Goal: Information Seeking & Learning: Learn about a topic

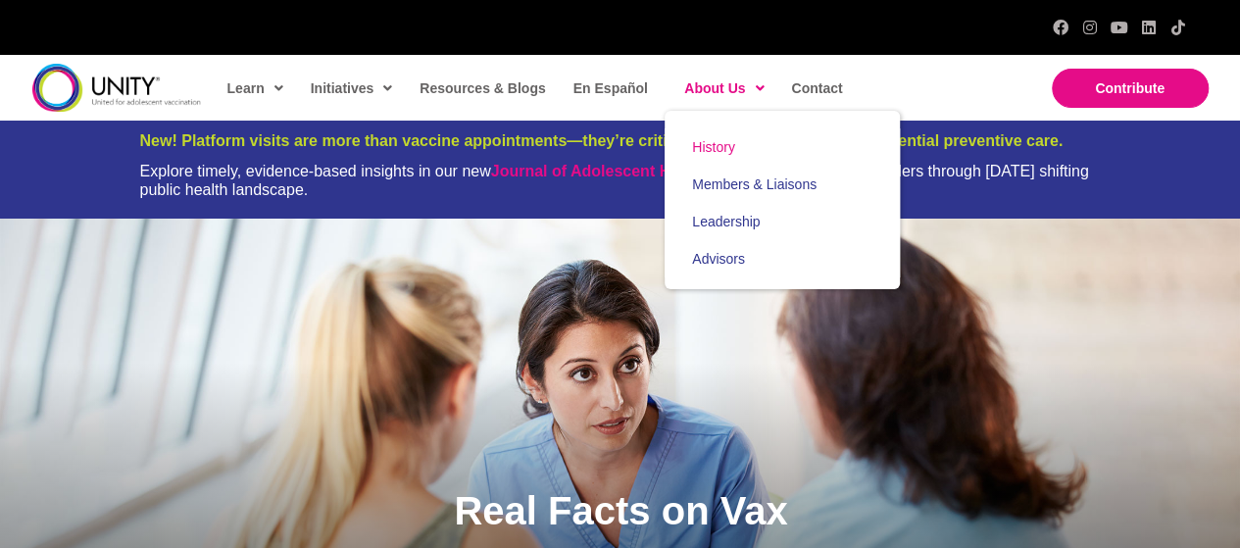
click at [700, 146] on span "History" at bounding box center [713, 147] width 43 height 16
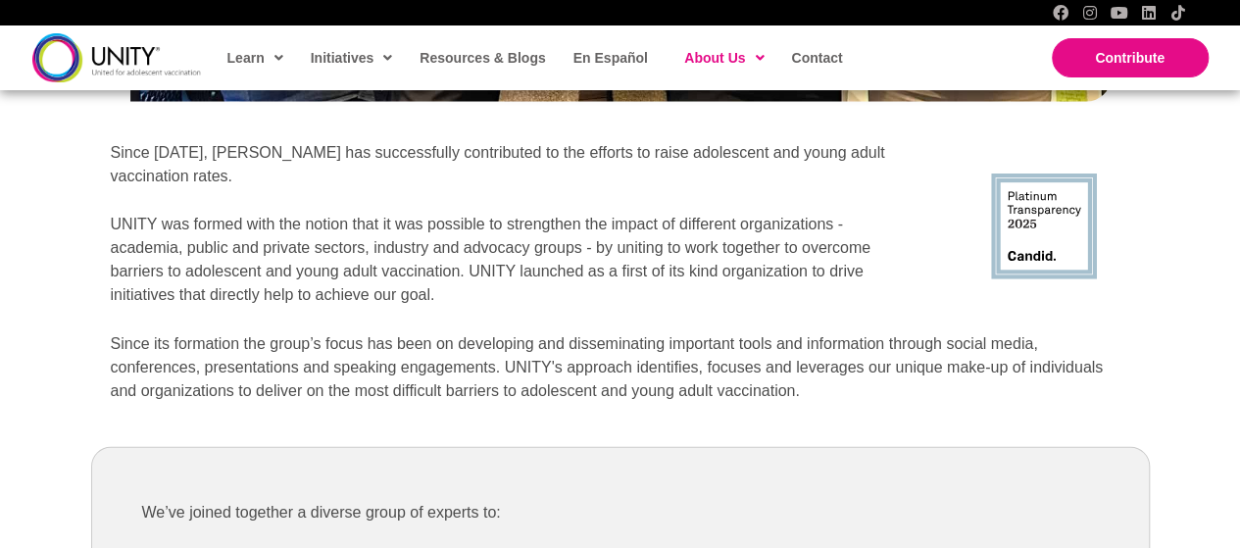
scroll to position [2363, 0]
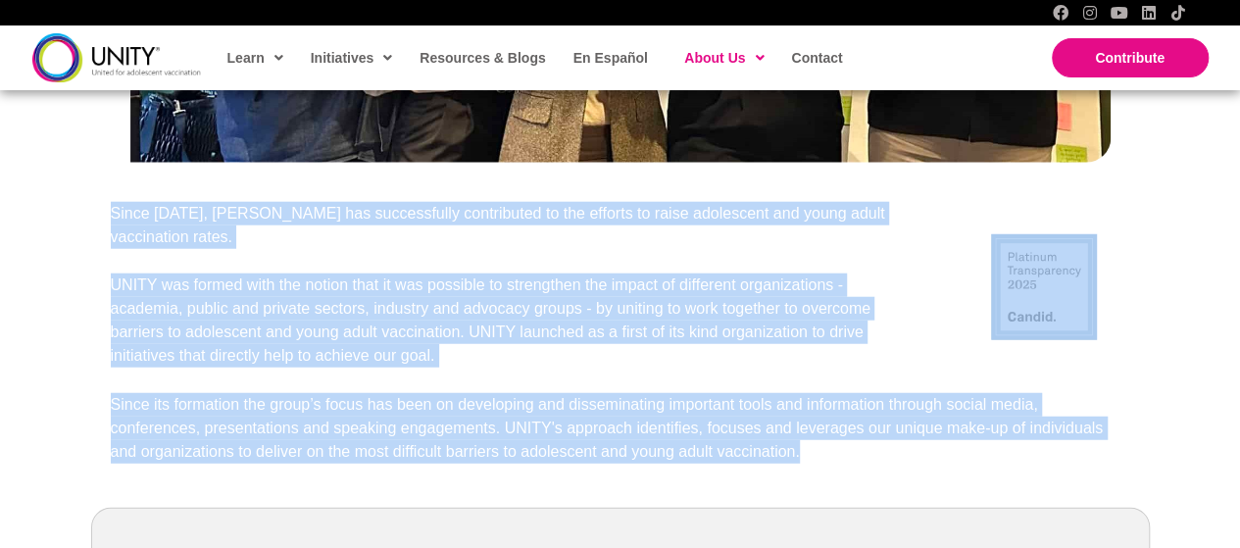
drag, startPoint x: 800, startPoint y: 425, endPoint x: 112, endPoint y: 209, distance: 721.4
click at [112, 209] on div "Our History Since [DATE], UNITY has successfully contributed to the efforts to …" at bounding box center [620, 261] width 1059 height 1330
copy div "Since [DATE], [PERSON_NAME] has successfully contributed to the efforts to rais…"
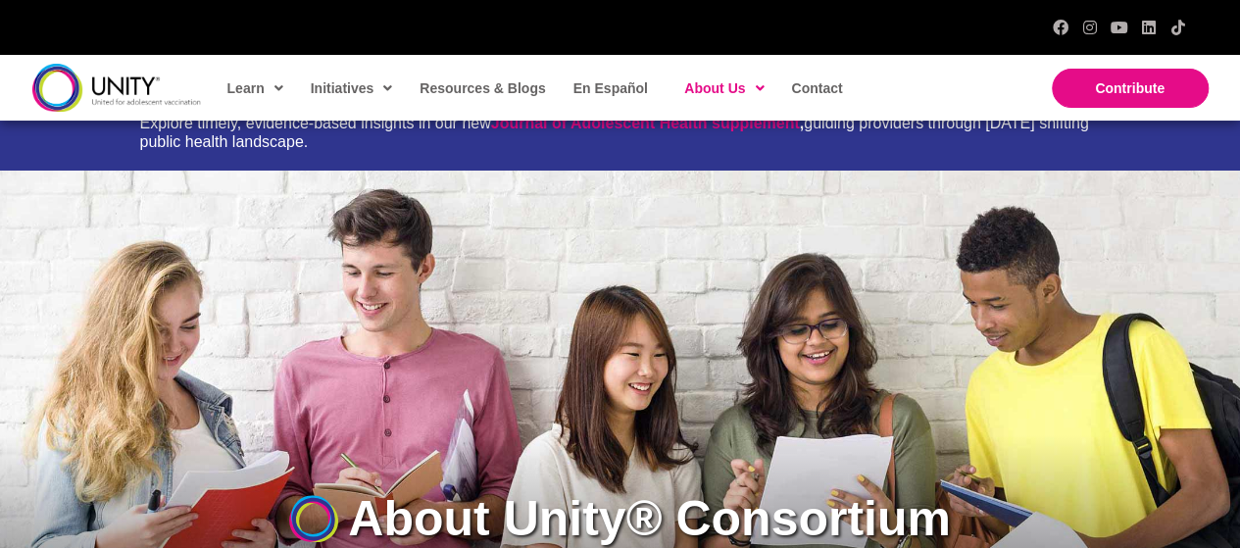
scroll to position [0, 0]
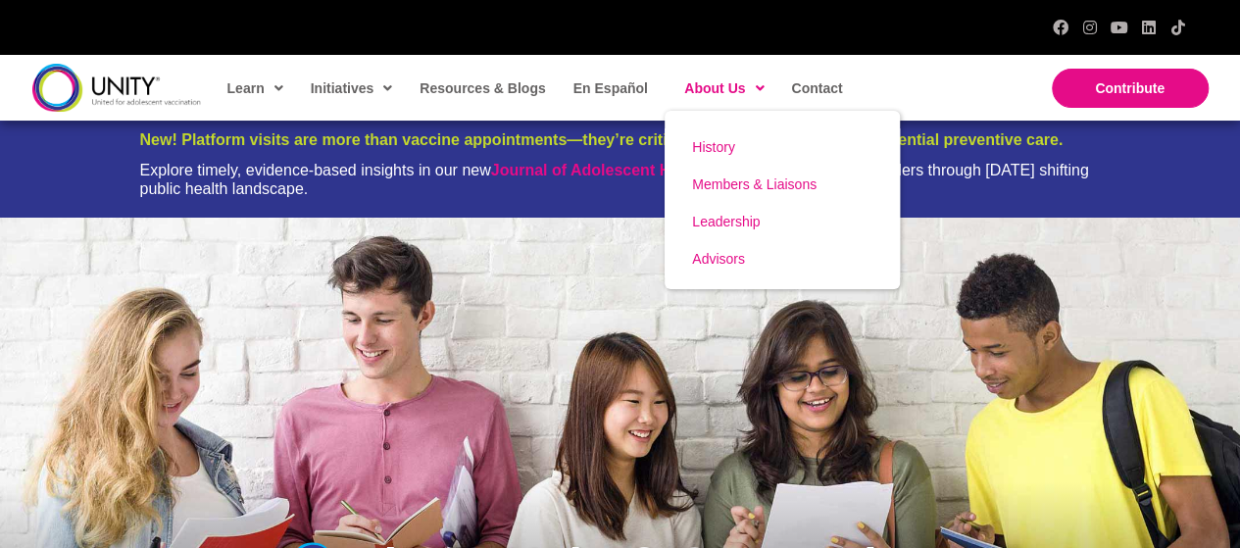
click at [715, 226] on span "Leadership" at bounding box center [726, 222] width 68 height 16
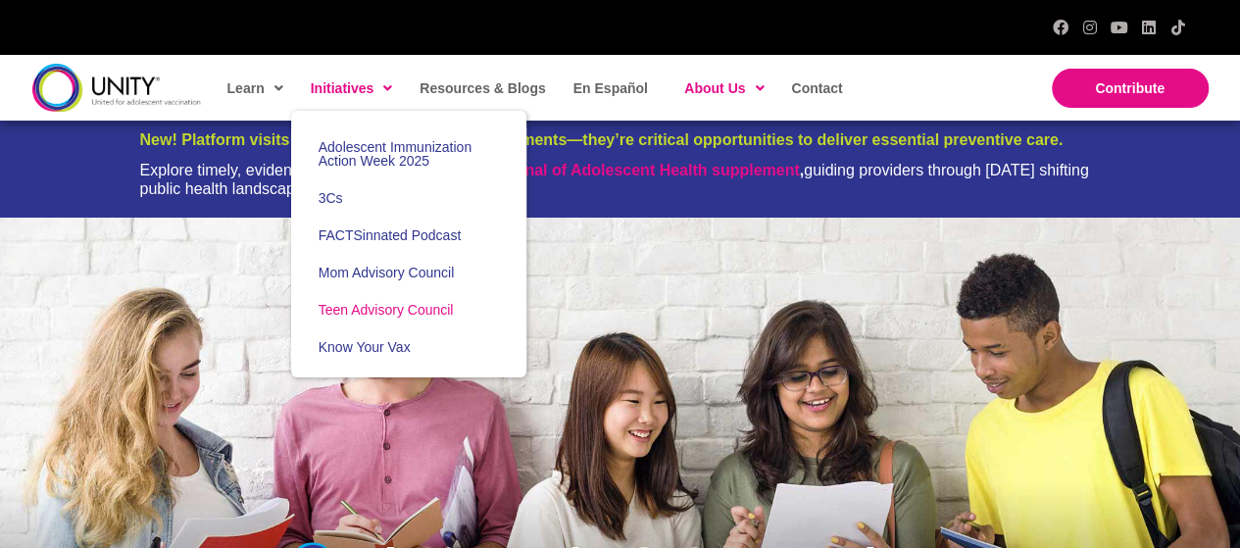
click at [369, 306] on span "Teen Advisory Council" at bounding box center [386, 310] width 135 height 16
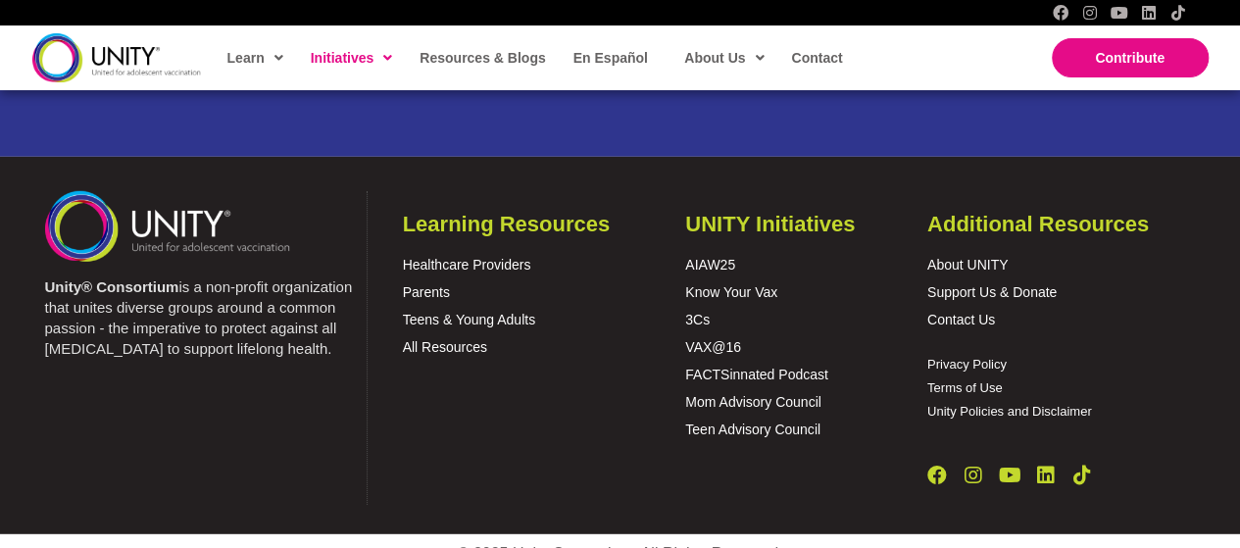
scroll to position [2769, 0]
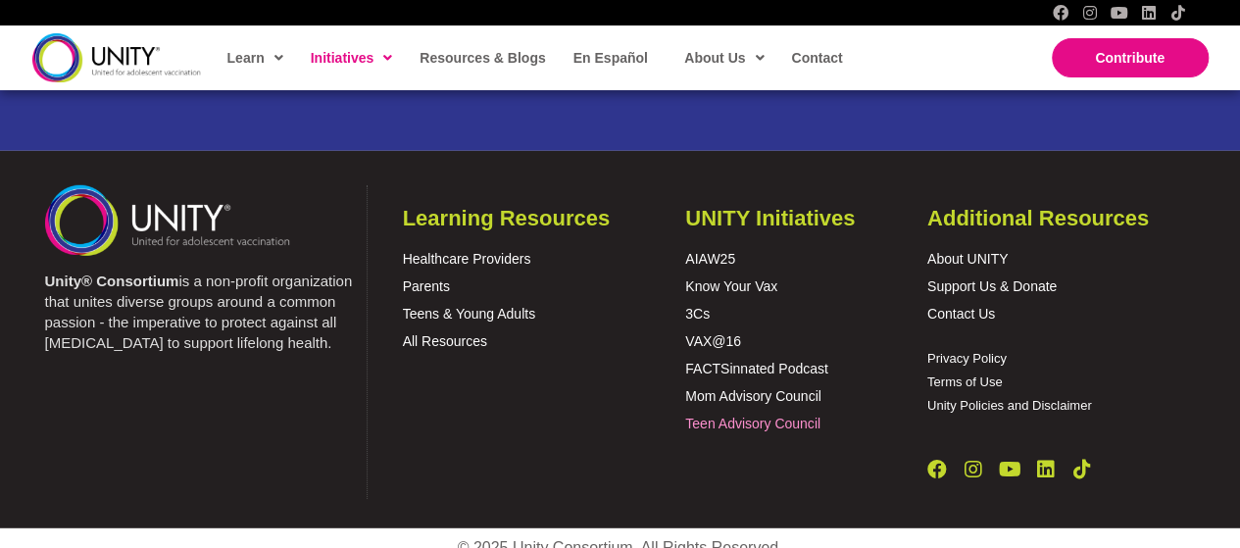
click at [735, 421] on link "Teen Advisory Council" at bounding box center [752, 424] width 135 height 16
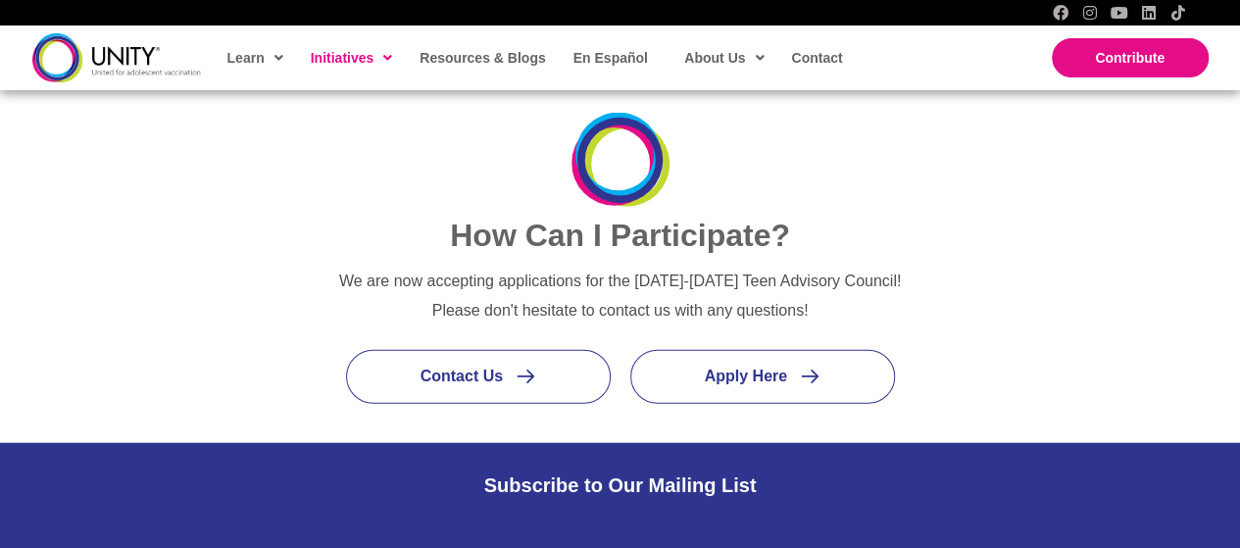
scroll to position [2242, 0]
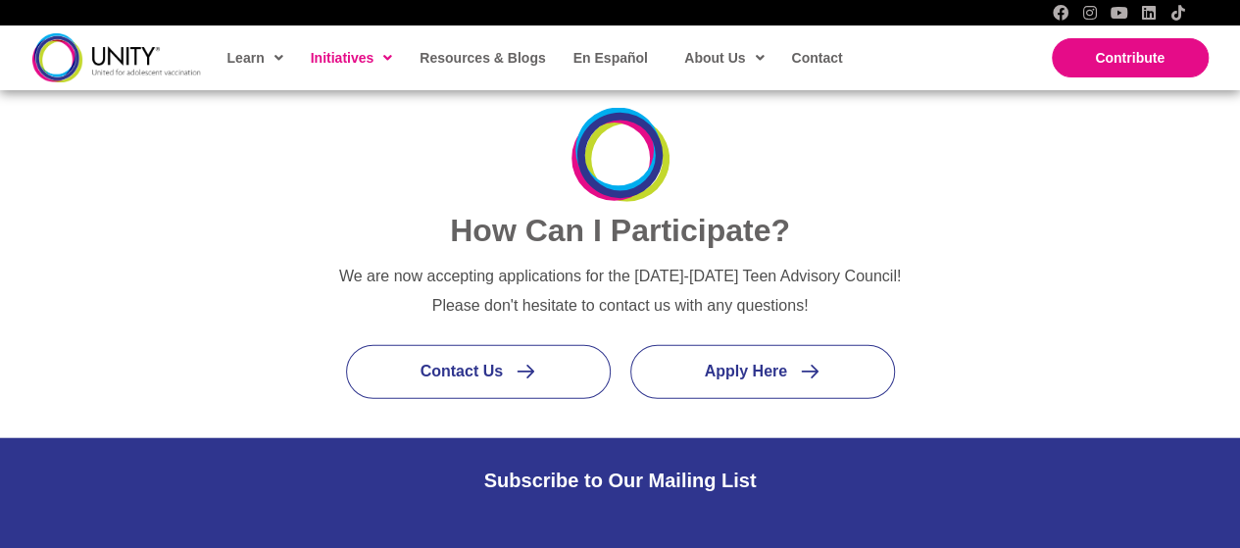
drag, startPoint x: 0, startPoint y: 0, endPoint x: 304, endPoint y: 365, distance: 474.8
click at [304, 365] on div "Contact Us" at bounding box center [453, 382] width 334 height 74
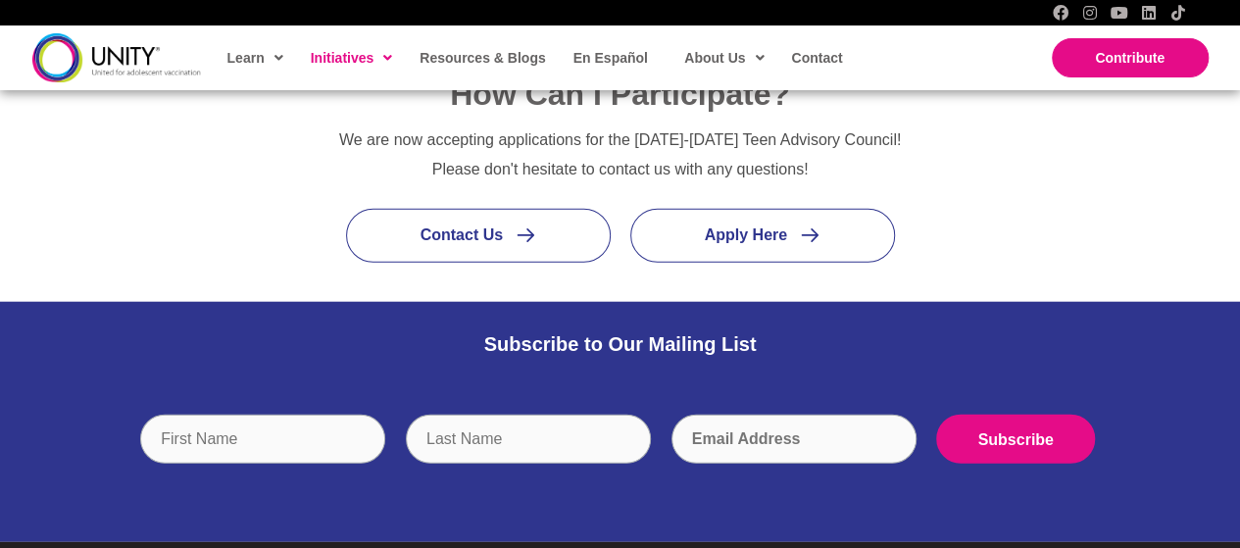
click at [304, 365] on div "Subscribe to Our Mailing List" at bounding box center [620, 344] width 1079 height 63
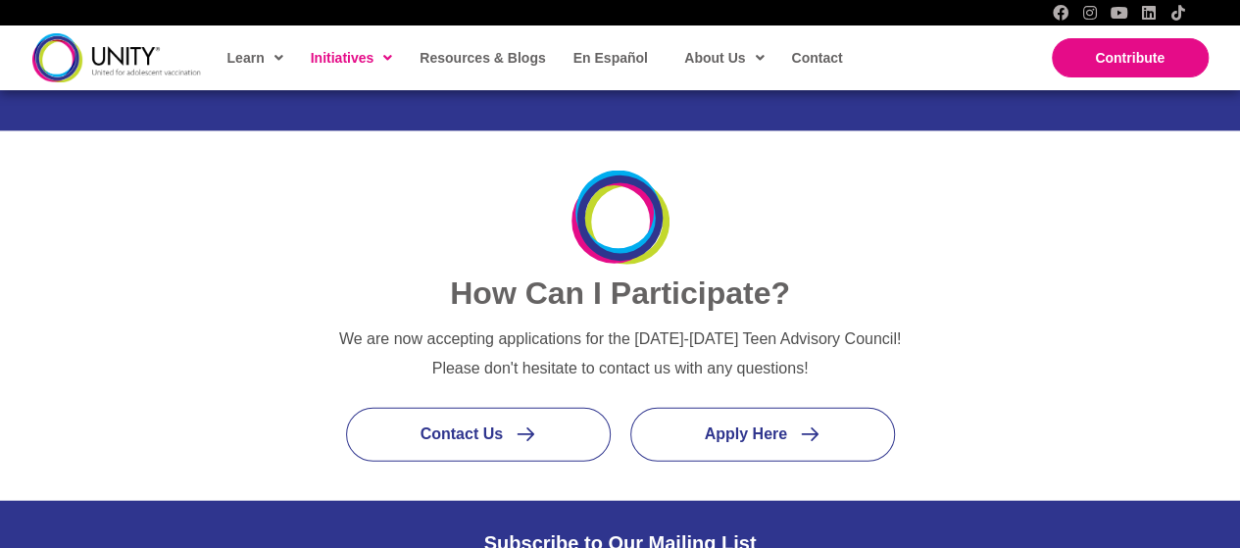
scroll to position [2192, 0]
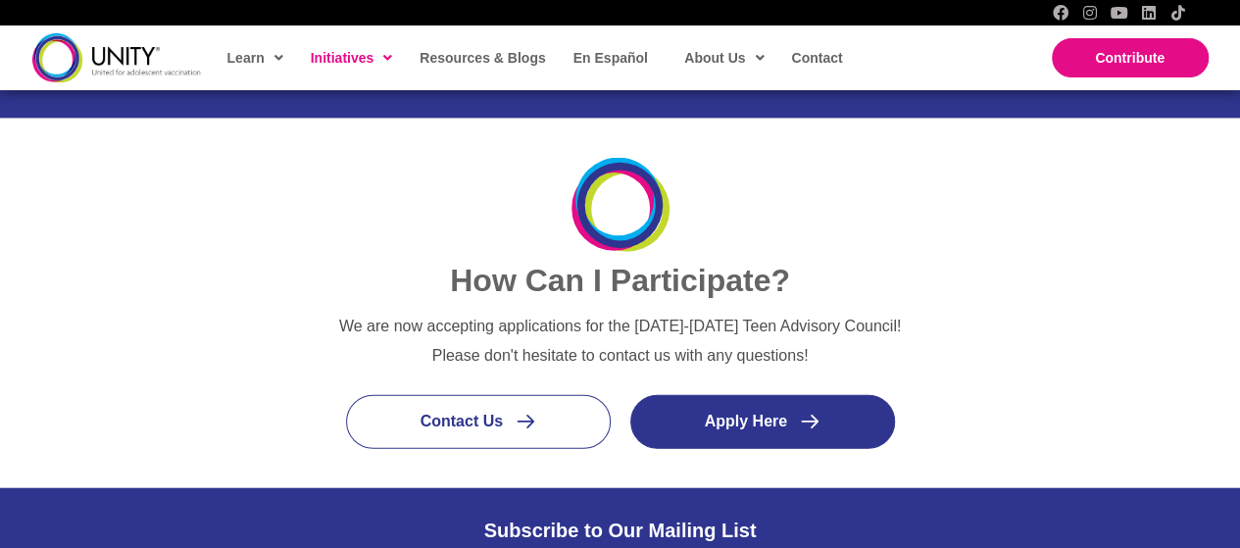
click at [757, 423] on span "Apply Here" at bounding box center [746, 421] width 82 height 17
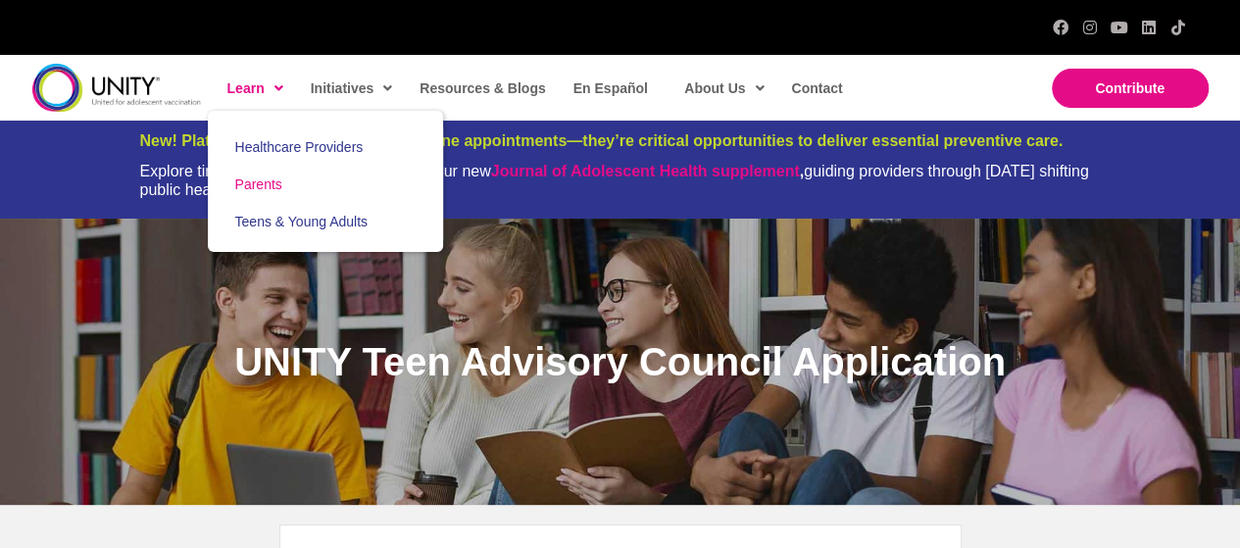
click at [257, 177] on span "Parents" at bounding box center [258, 185] width 47 height 16
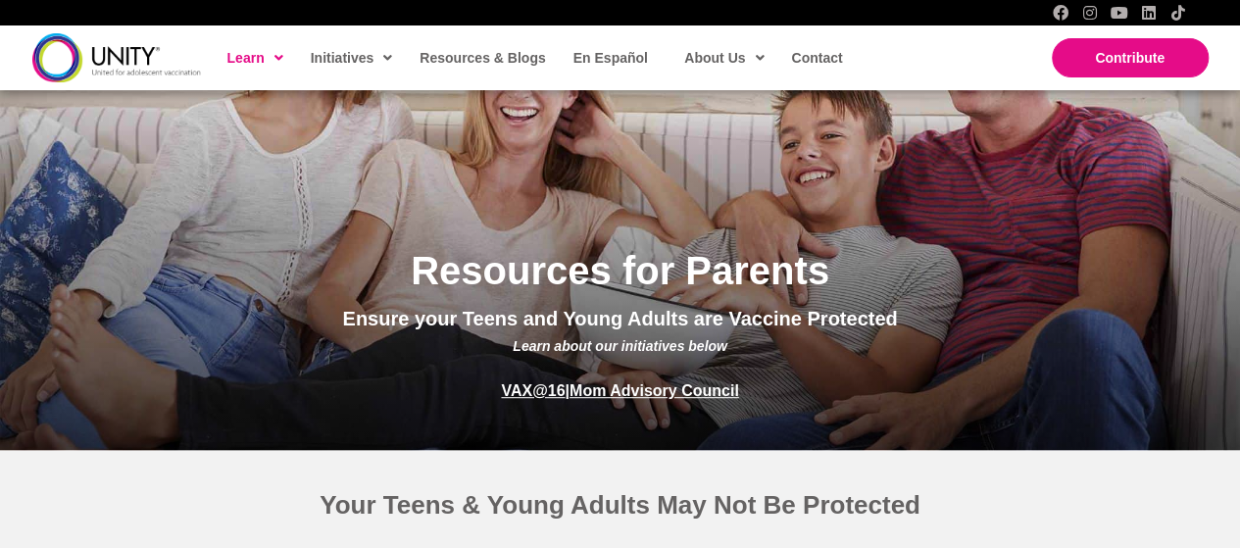
scroll to position [253, 0]
